Goal: Information Seeking & Learning: Learn about a topic

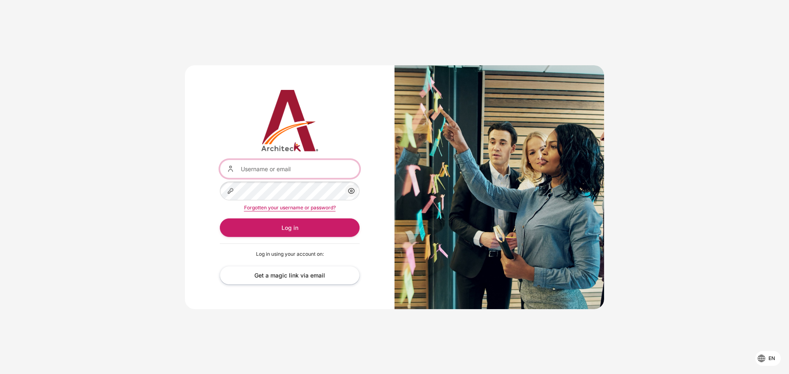
type input "[EMAIL_ADDRESS][DOMAIN_NAME]"
click at [283, 227] on button "Log in" at bounding box center [290, 228] width 140 height 18
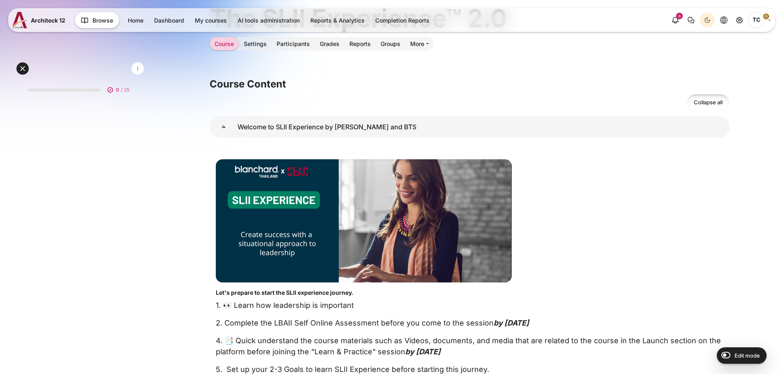
scroll to position [85, 0]
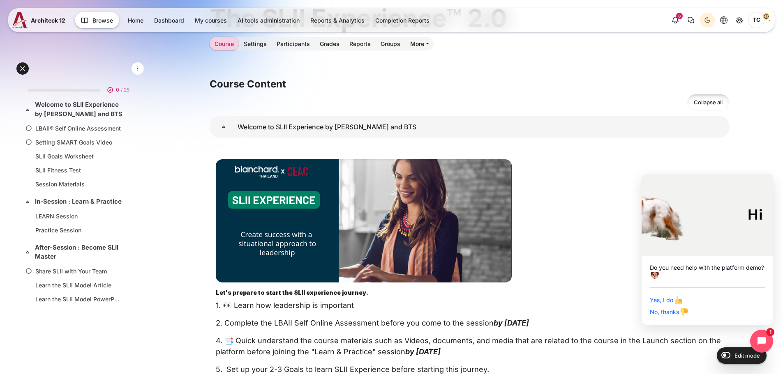
click at [325, 46] on div "Content" at bounding box center [470, 43] width 520 height 3
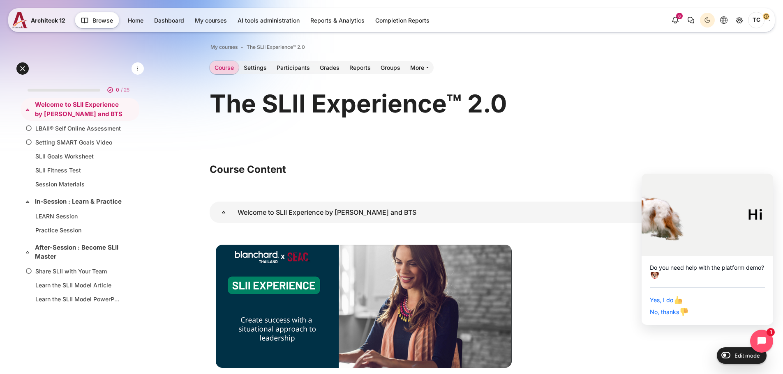
click at [236, 90] on h1 "The SLII Experience™ 2.0" at bounding box center [358, 104] width 297 height 32
click at [312, 111] on h1 "The SLII Experience™ 2.0" at bounding box center [358, 104] width 297 height 32
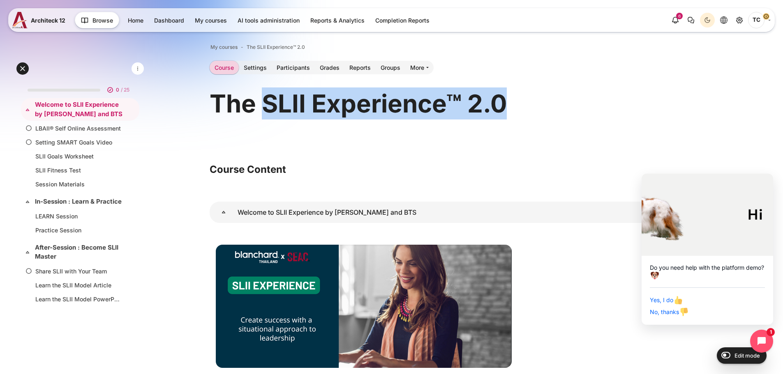
copy h1 "SLII Experience™ 2.0"
drag, startPoint x: 266, startPoint y: 105, endPoint x: 511, endPoint y: 109, distance: 244.9
click at [511, 109] on div "The SLII Experience™ 2.0" at bounding box center [470, 104] width 520 height 32
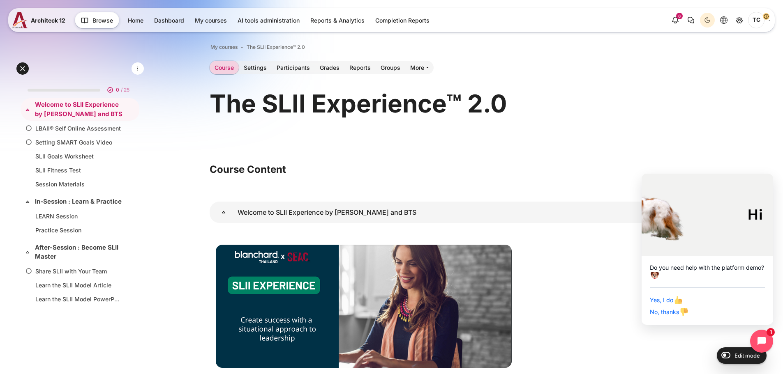
click at [563, 140] on div "The SLII Experience™ 2.0" at bounding box center [470, 116] width 520 height 56
